Goal: Task Accomplishment & Management: Use online tool/utility

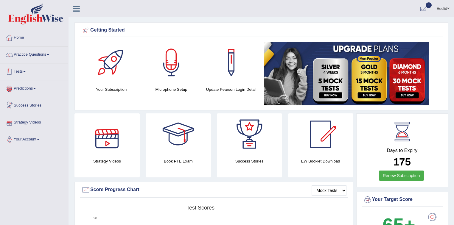
click at [28, 74] on link "Tests" at bounding box center [34, 70] width 68 height 15
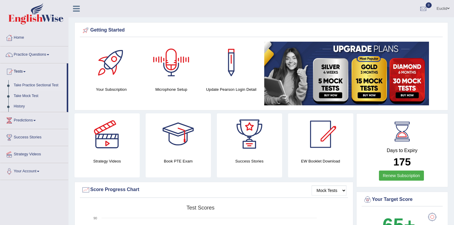
click at [40, 85] on link "Take Practice Sectional Test" at bounding box center [39, 85] width 56 height 11
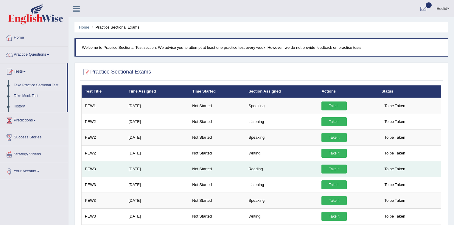
click at [338, 167] on link "Take it" at bounding box center [333, 169] width 25 height 9
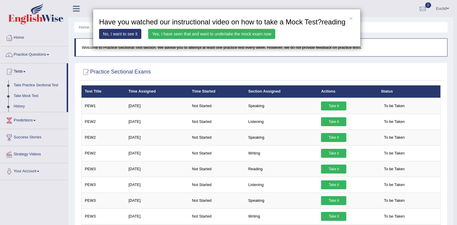
click at [221, 34] on link "Yes, I have seen that and want to undertake the mock exam now" at bounding box center [211, 34] width 127 height 10
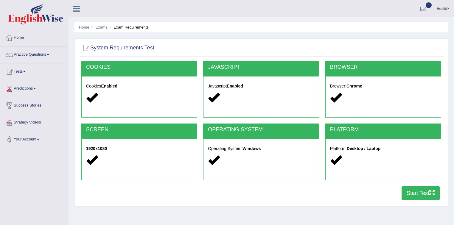
click at [425, 195] on button "Start Test" at bounding box center [420, 193] width 38 height 14
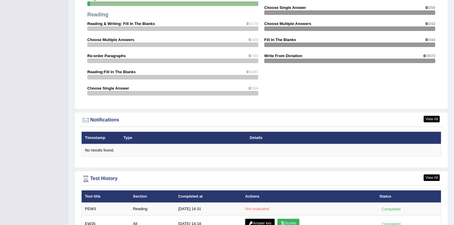
scroll to position [643, 0]
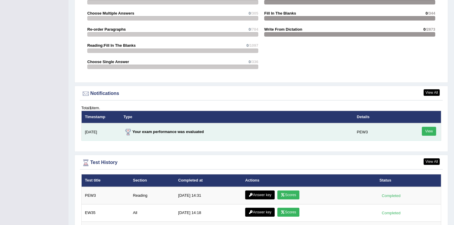
click at [429, 131] on link "View" at bounding box center [428, 131] width 14 height 9
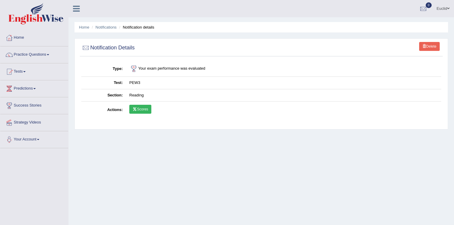
click at [142, 107] on link "Scores" at bounding box center [140, 109] width 22 height 9
click at [111, 27] on link "Notifications" at bounding box center [106, 27] width 21 height 4
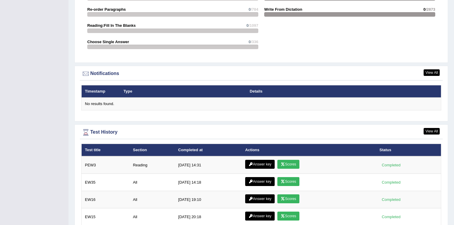
scroll to position [690, 0]
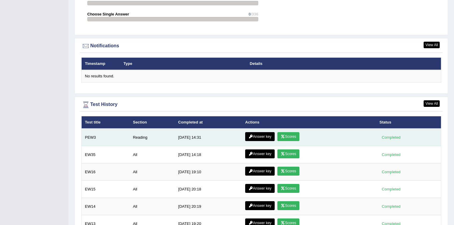
click at [263, 137] on link "Answer key" at bounding box center [259, 136] width 29 height 9
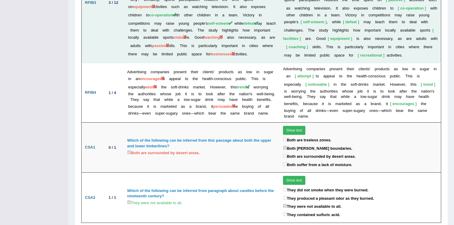
scroll to position [968, 0]
